Goal: Information Seeking & Learning: Learn about a topic

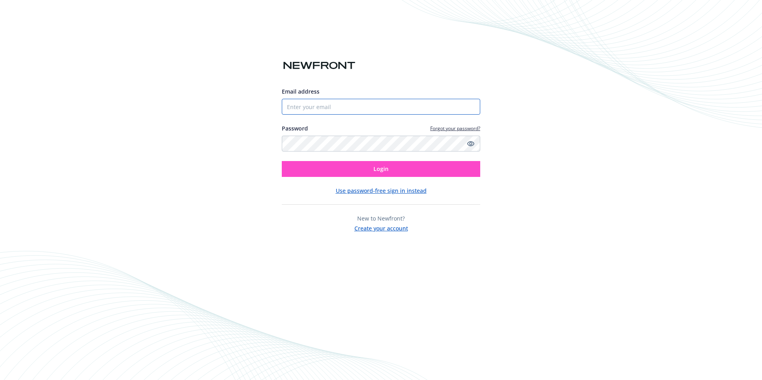
type input "astout@cargurus.com"
click at [453, 172] on button "Login" at bounding box center [381, 169] width 198 height 16
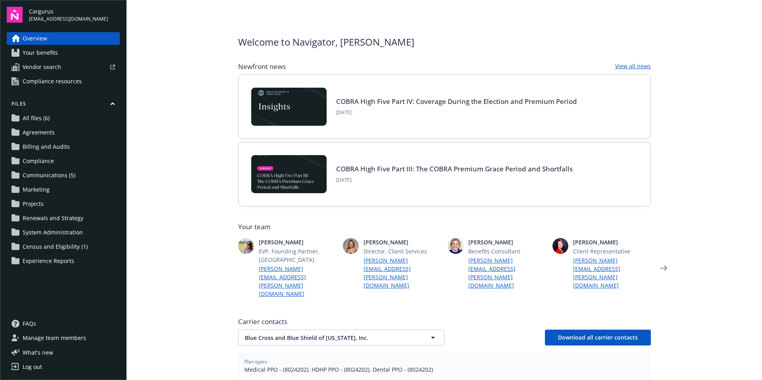
click at [54, 336] on span "Manage team members" at bounding box center [54, 338] width 63 height 13
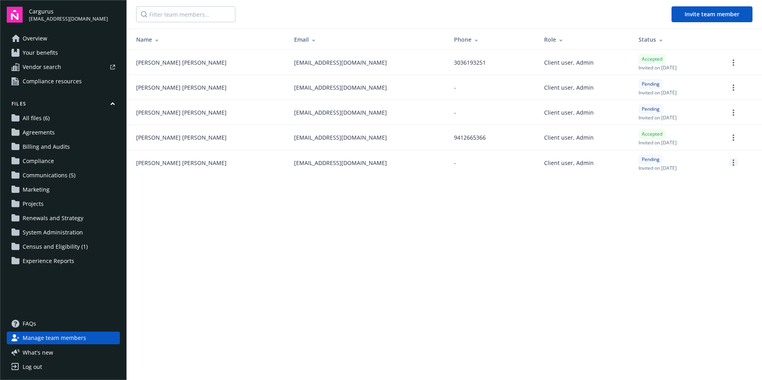
click at [730, 163] on link "more" at bounding box center [733, 163] width 10 height 10
click at [502, 218] on main "Invite team member Name Email Phone Role Status Audrey Stout astout@cargurus.co…" at bounding box center [444, 190] width 635 height 380
click at [160, 61] on span "Audrey Stout" at bounding box center [181, 62] width 90 height 8
click at [50, 69] on span "Vendor search" at bounding box center [42, 67] width 38 height 13
click at [73, 81] on span "Compliance resources" at bounding box center [52, 81] width 59 height 13
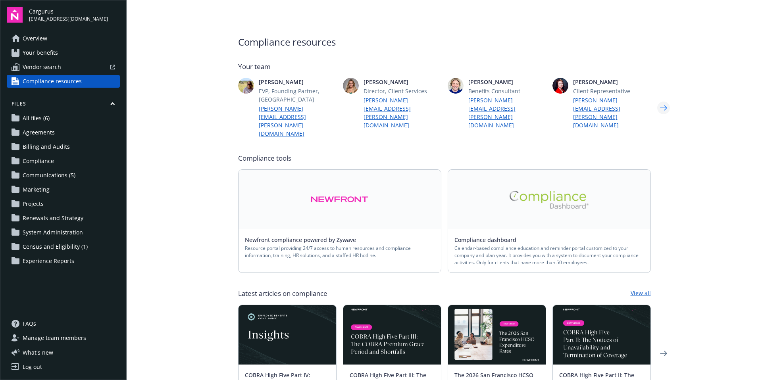
click at [663, 100] on icon "Next" at bounding box center [663, 108] width 13 height 16
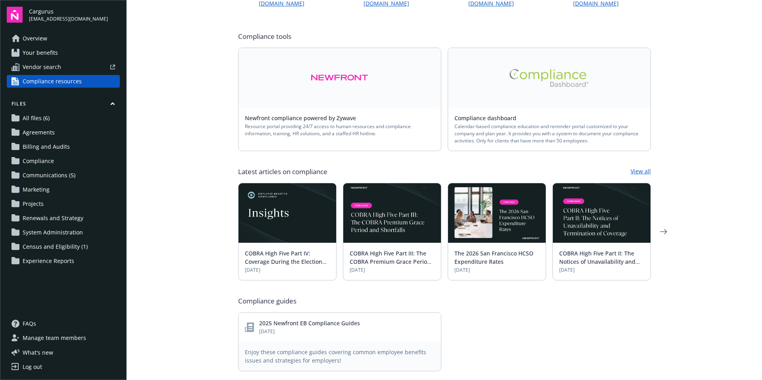
scroll to position [122, 0]
click at [562, 63] on link at bounding box center [549, 78] width 202 height 60
click at [399, 75] on link at bounding box center [339, 78] width 202 height 60
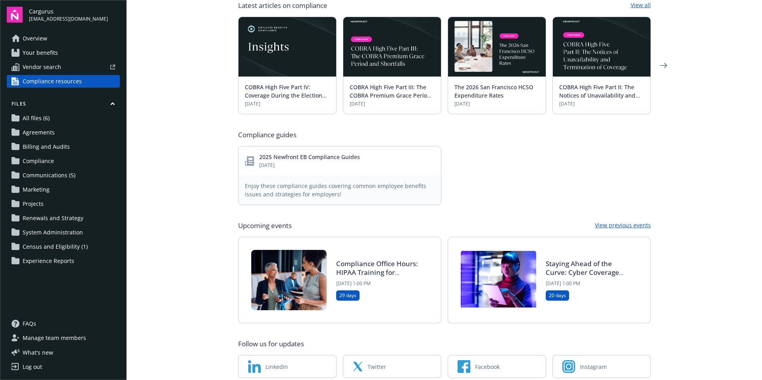
scroll to position [296, 0]
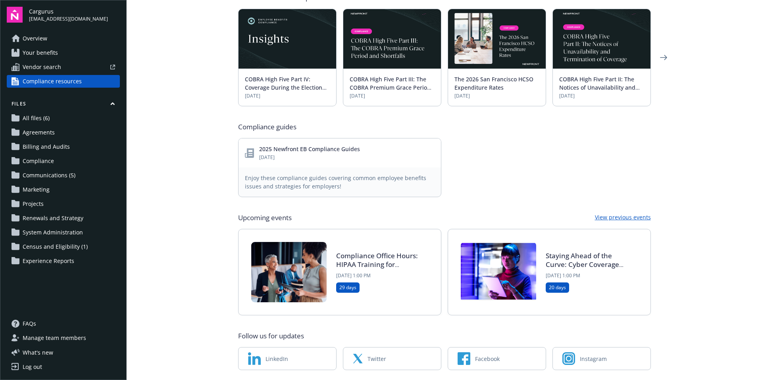
click at [371, 174] on span "Enjoy these compliance guides covering common employee benefits issues and stra…" at bounding box center [340, 182] width 190 height 17
click at [315, 145] on link "2025 Newfront EB Compliance Guides" at bounding box center [309, 149] width 101 height 8
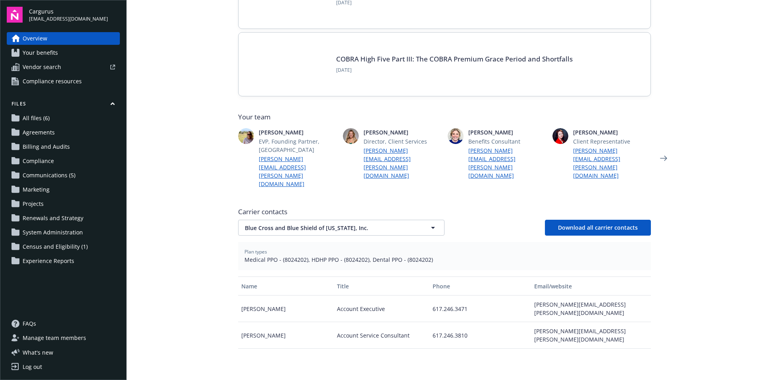
scroll to position [108, 0]
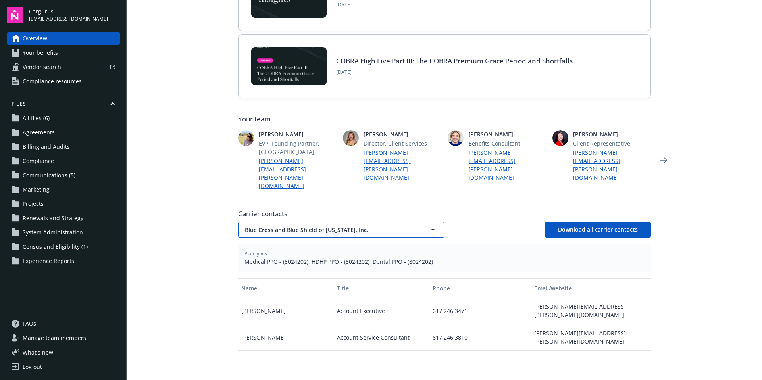
click at [428, 225] on icon "button" at bounding box center [433, 230] width 10 height 10
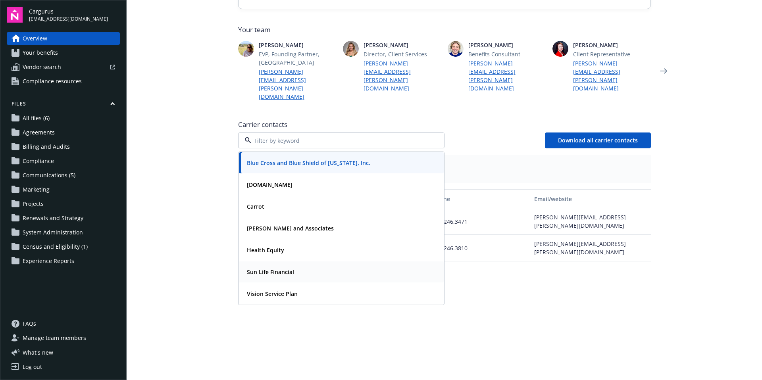
scroll to position [261, 0]
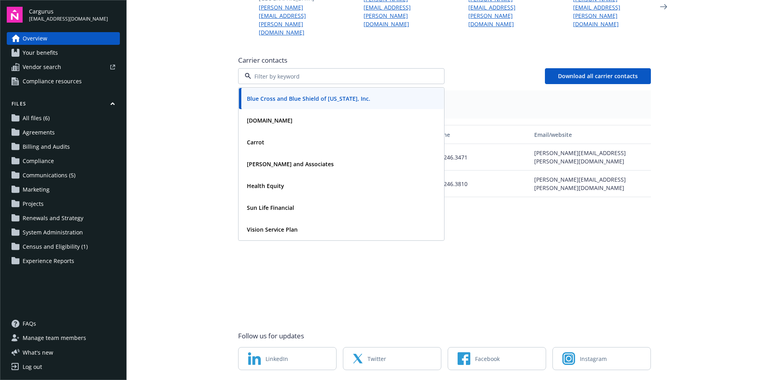
click at [588, 189] on div "Name Title Phone Email/website [PERSON_NAME] Account Executive 617.246.3471 [PE…" at bounding box center [444, 220] width 413 height 190
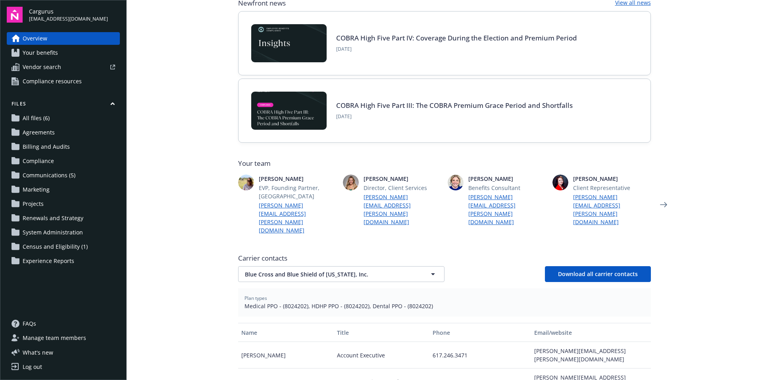
scroll to position [0, 0]
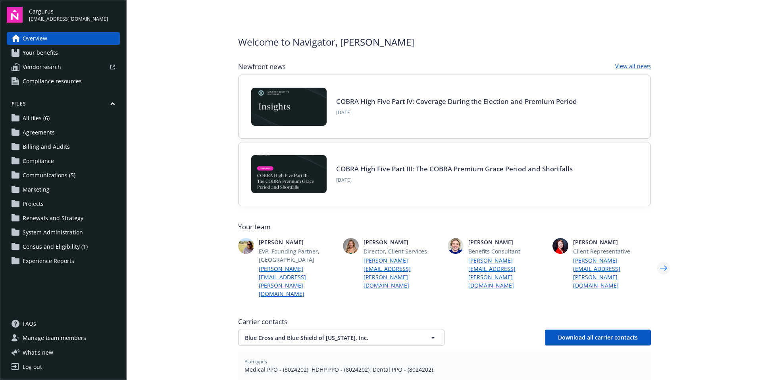
click at [667, 260] on icon "Next" at bounding box center [663, 268] width 13 height 16
click at [657, 260] on icon "Next" at bounding box center [663, 268] width 13 height 16
